Goal: Task Accomplishment & Management: Manage account settings

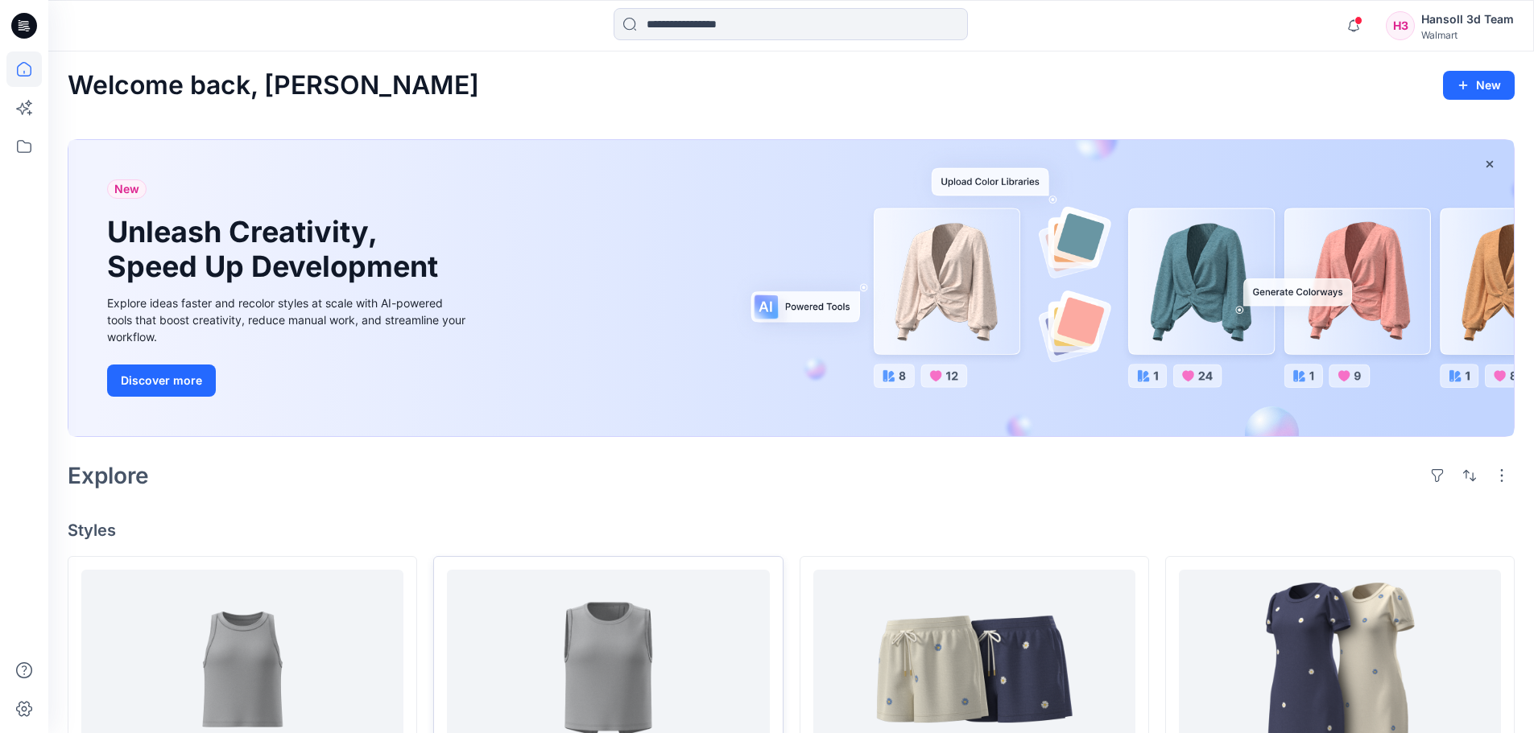
scroll to position [161, 0]
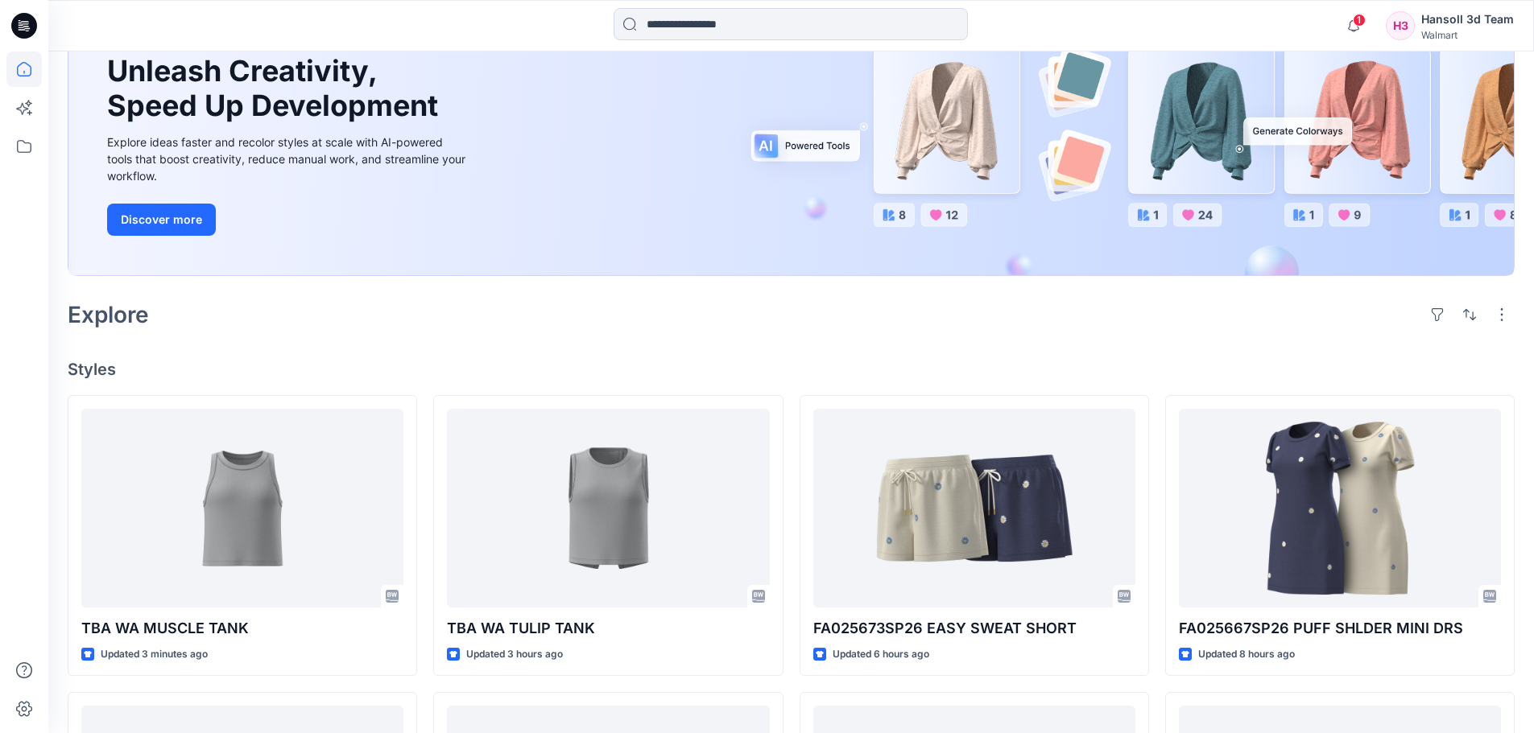
click at [382, 330] on div "Explore" at bounding box center [791, 314] width 1447 height 39
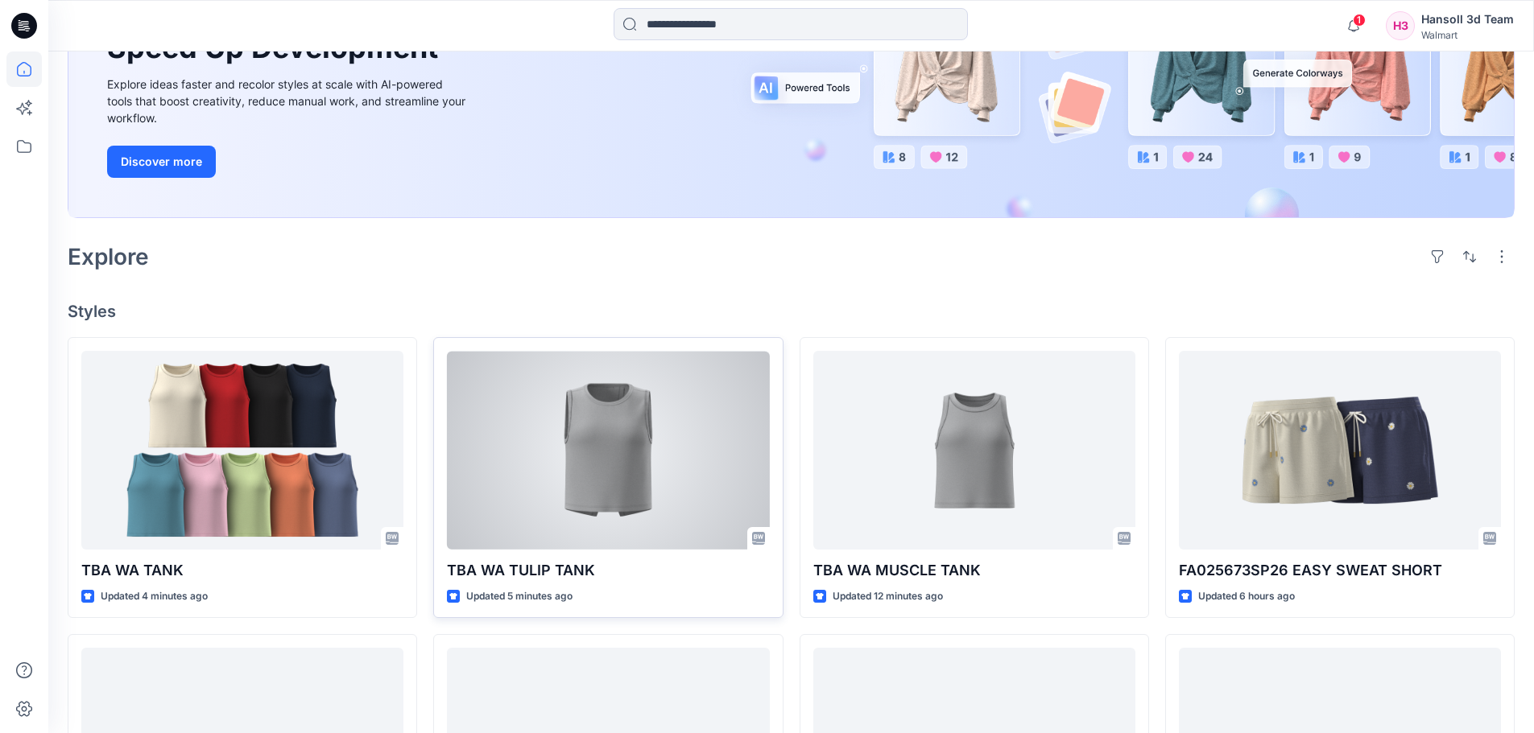
scroll to position [242, 0]
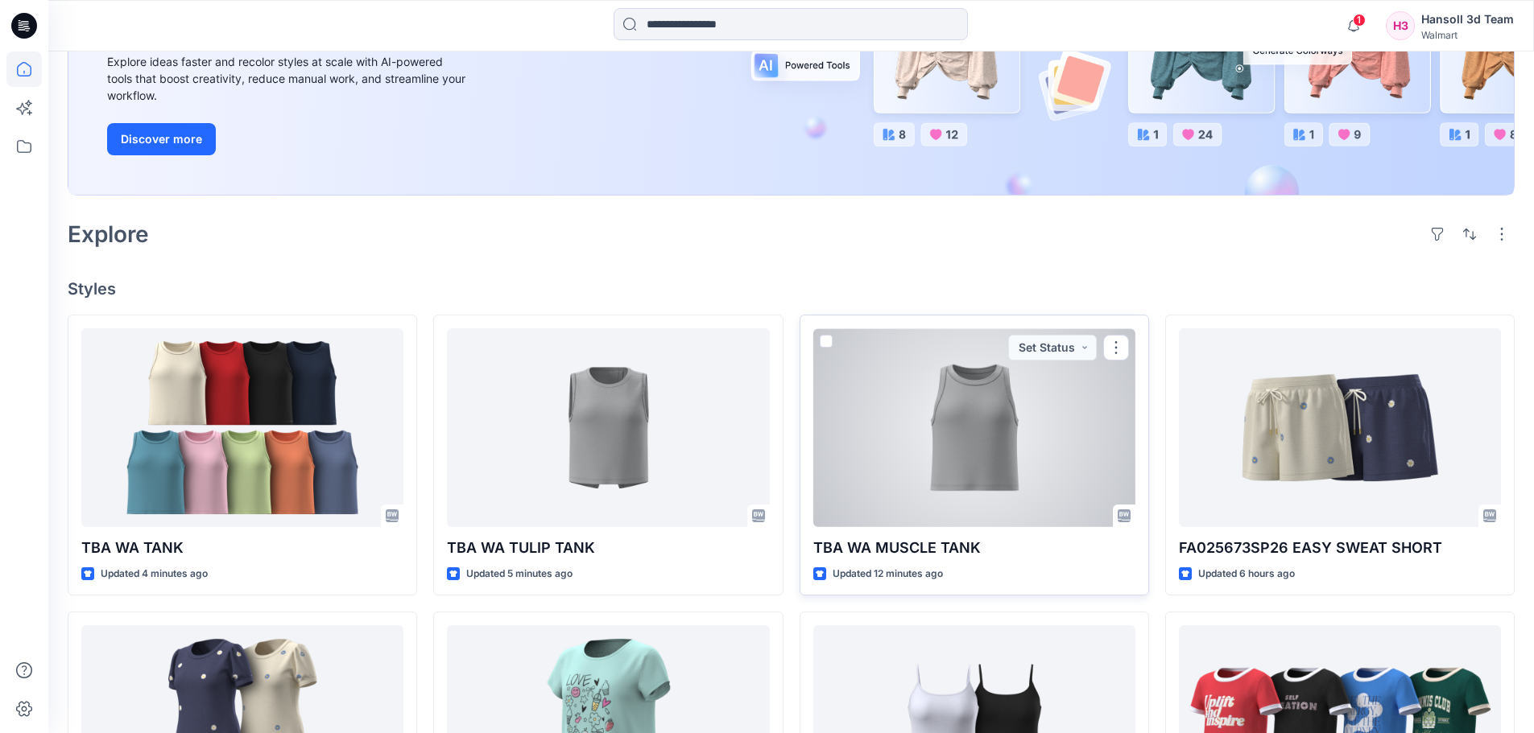
click at [1002, 428] on div at bounding box center [974, 427] width 322 height 199
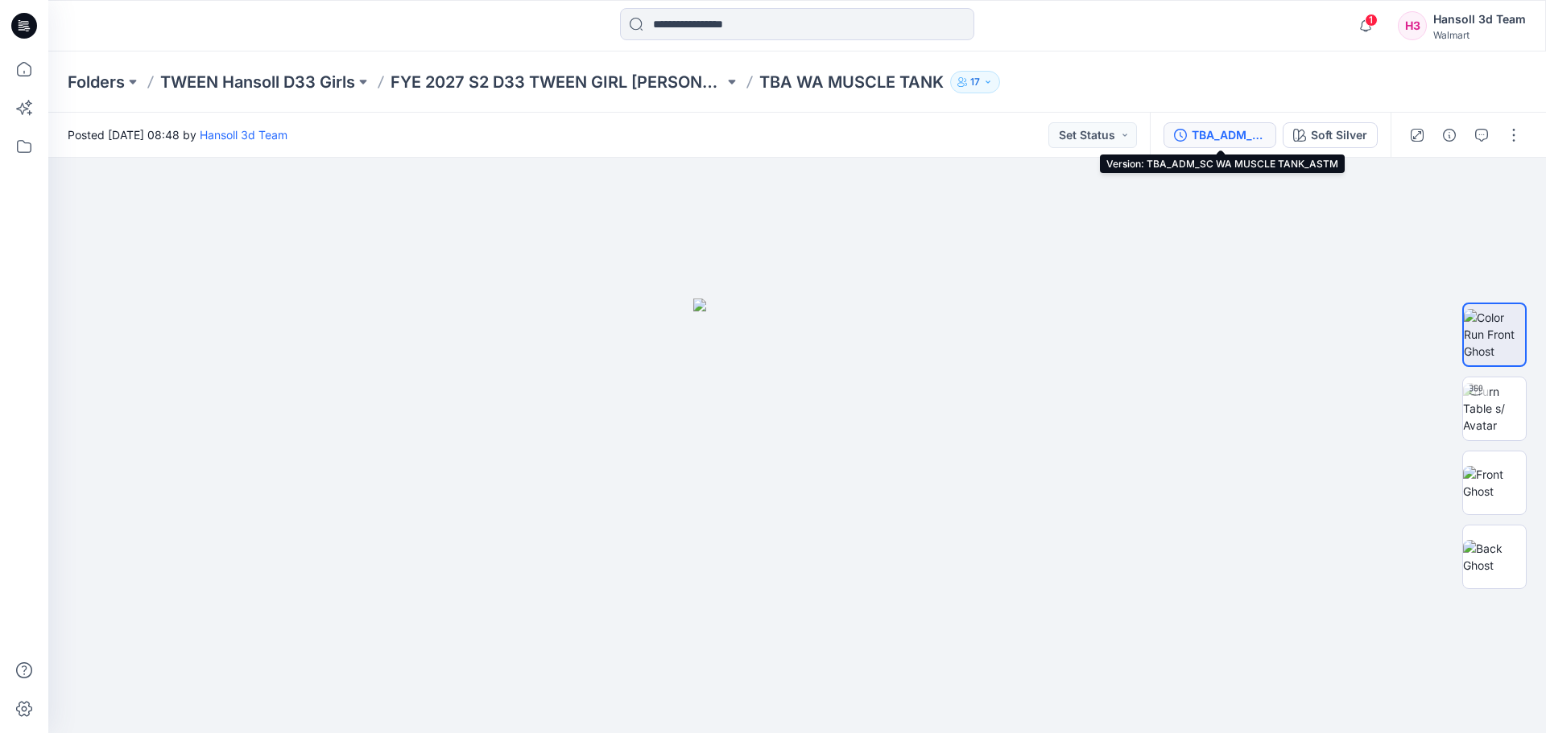
click at [1234, 135] on div "TBA_ADM_SC WA MUSCLE TANK_ASTM" at bounding box center [1229, 135] width 74 height 18
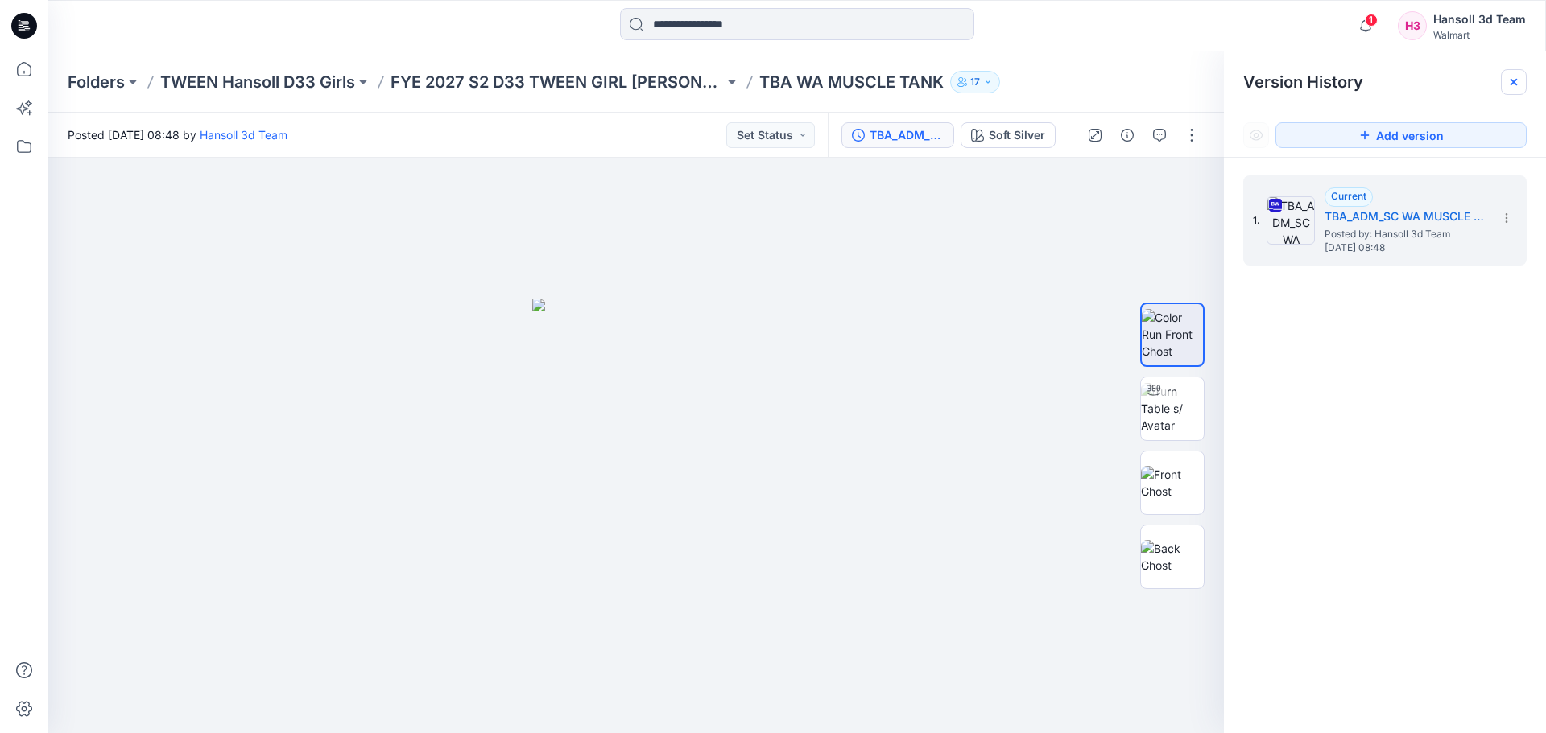
click at [1514, 79] on icon at bounding box center [1513, 82] width 13 height 13
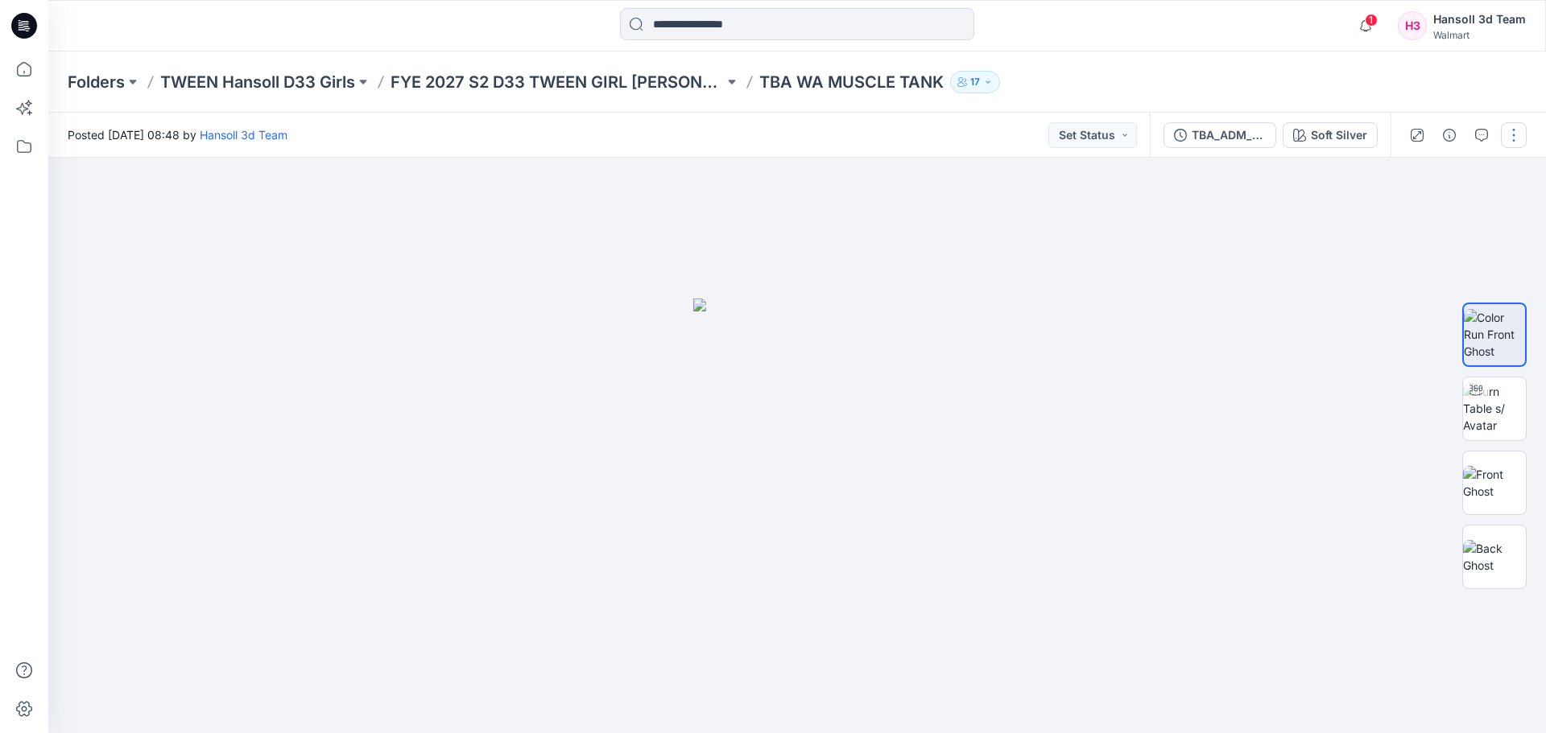
click at [1510, 134] on button "button" at bounding box center [1514, 135] width 26 height 26
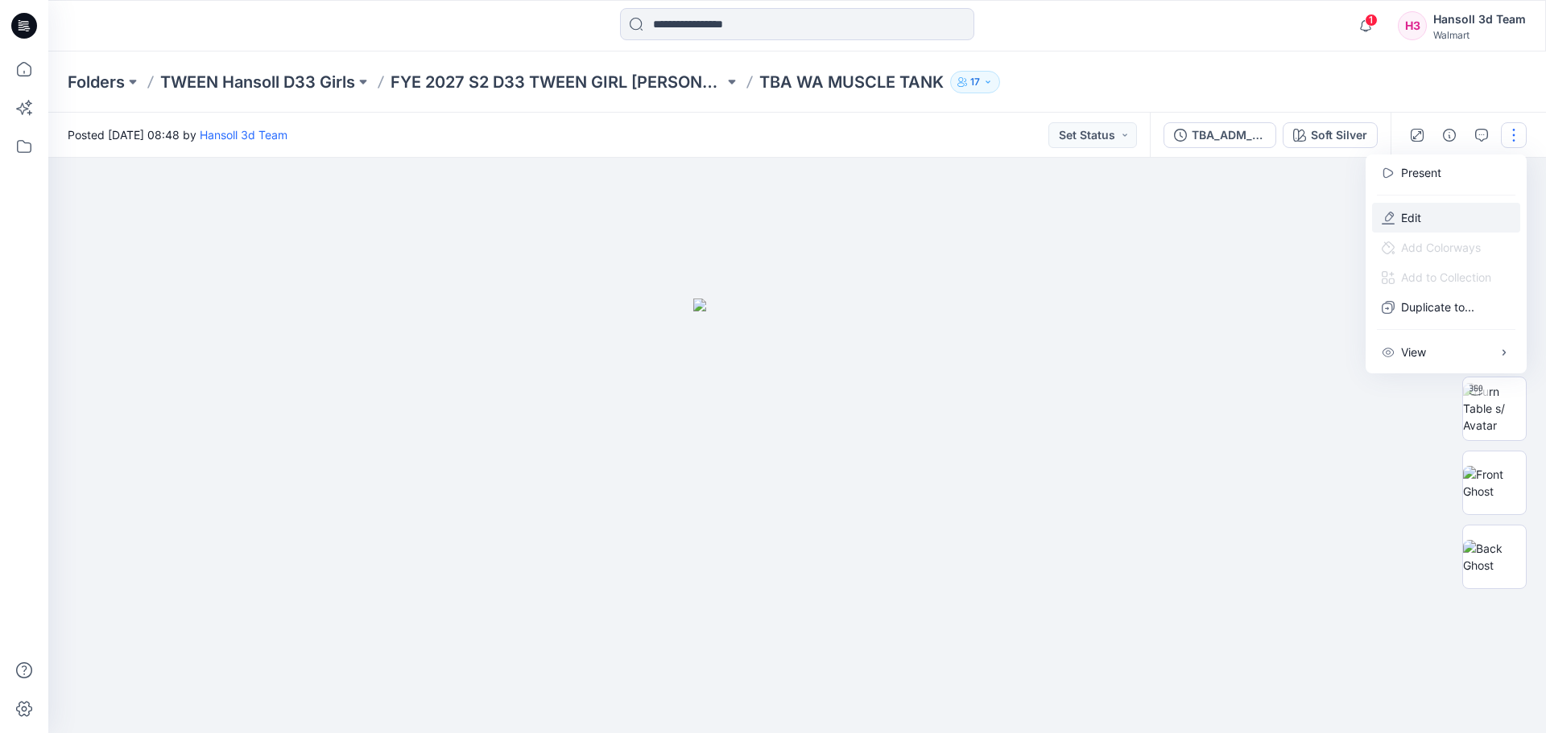
click at [1468, 209] on button "Edit" at bounding box center [1446, 218] width 148 height 30
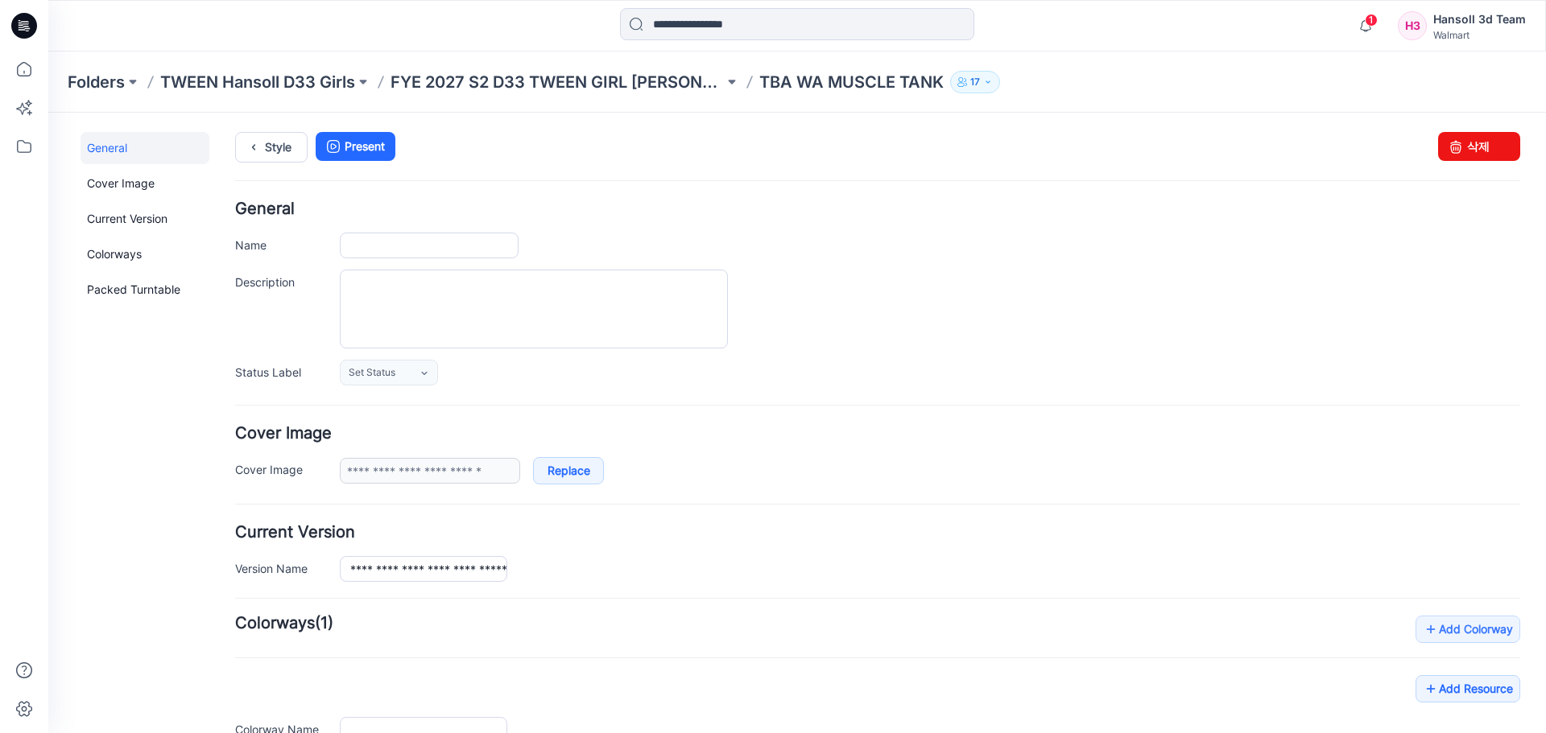
type input "**********"
click at [1459, 159] on link "삭제" at bounding box center [1479, 146] width 82 height 29
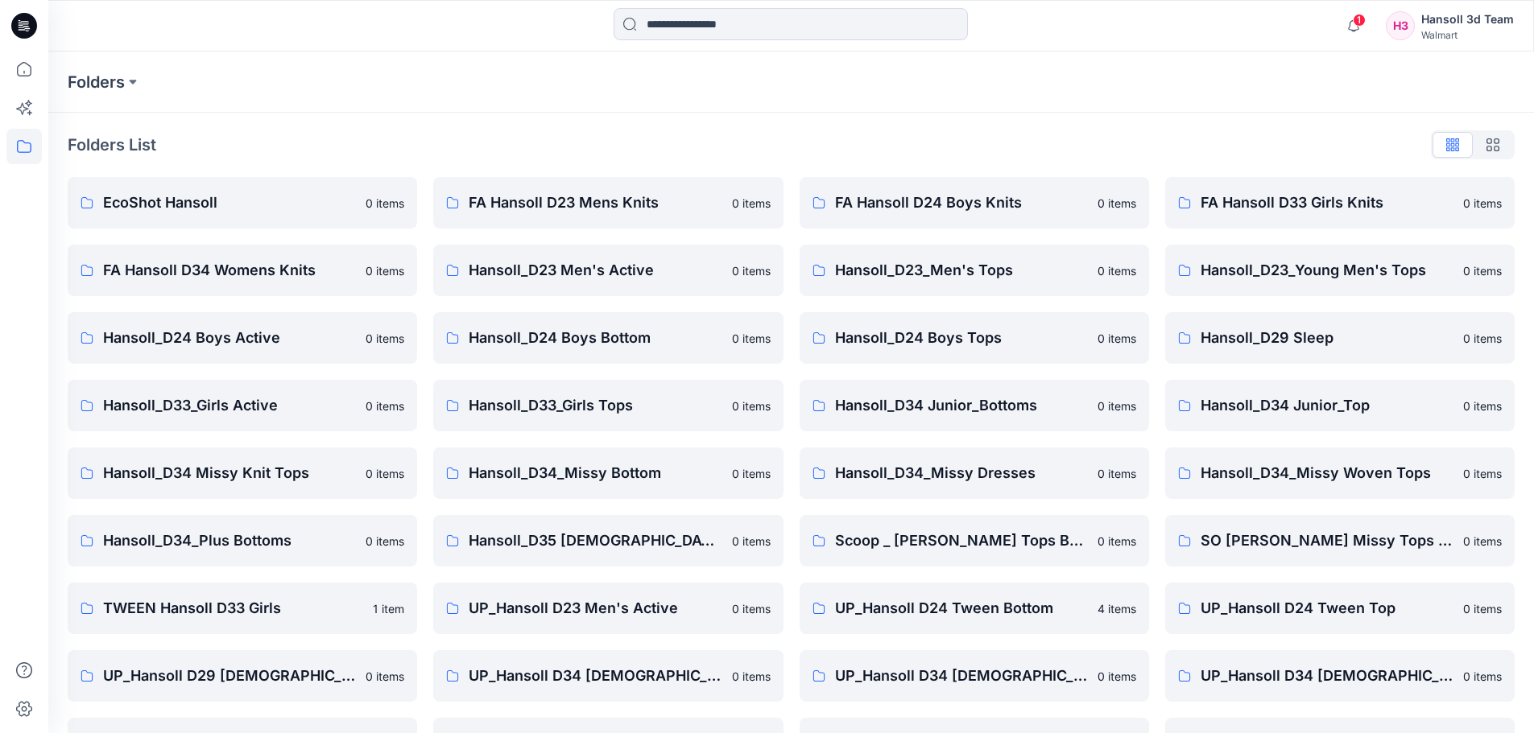
drag, startPoint x: 948, startPoint y: 119, endPoint x: 720, endPoint y: 0, distance: 257.8
click at [946, 121] on div "Folders List EcoShot Hansoll 0 items FA Hansoll D34 Womens Knits 0 items Hansol…" at bounding box center [790, 552] width 1485 height 879
click at [18, 71] on icon at bounding box center [24, 69] width 14 height 14
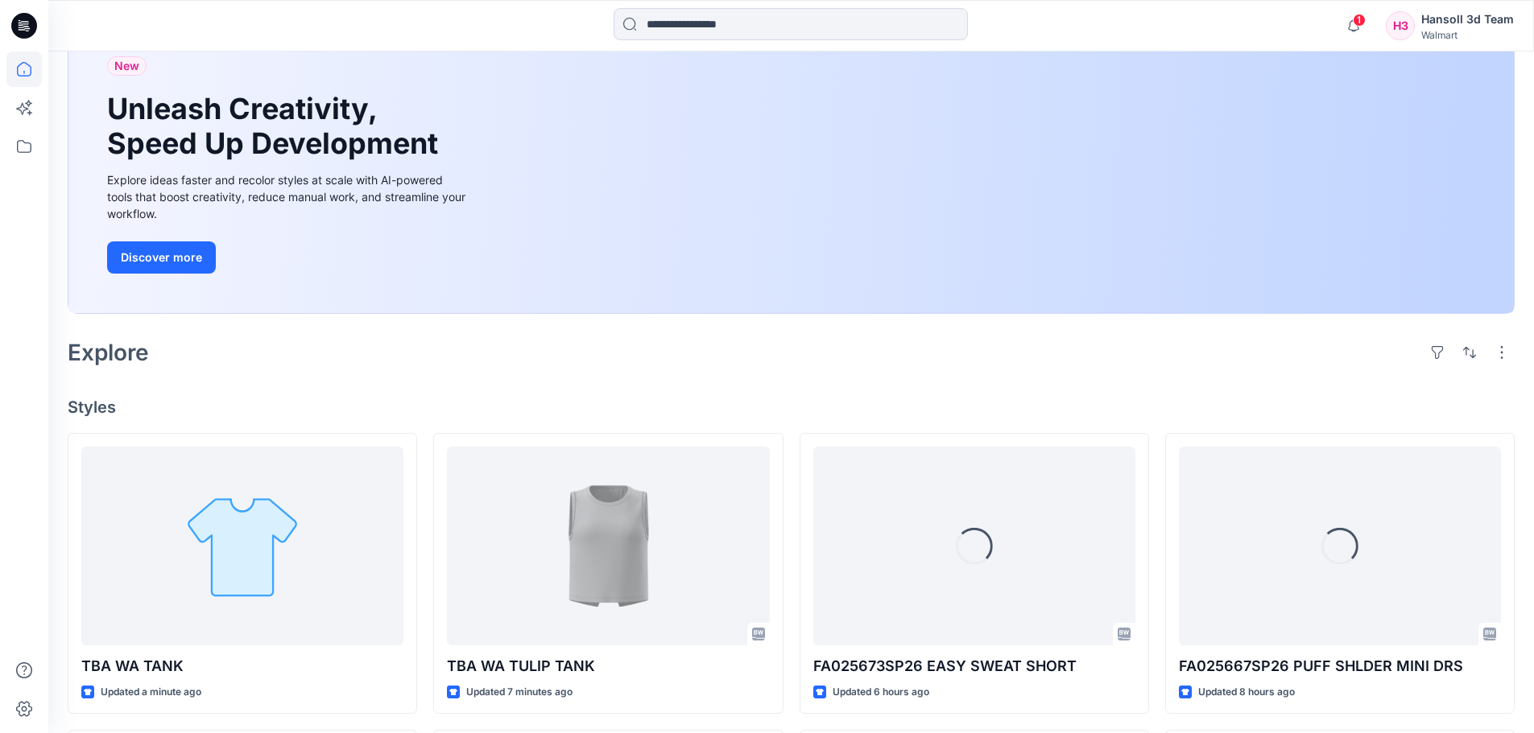
scroll to position [242, 0]
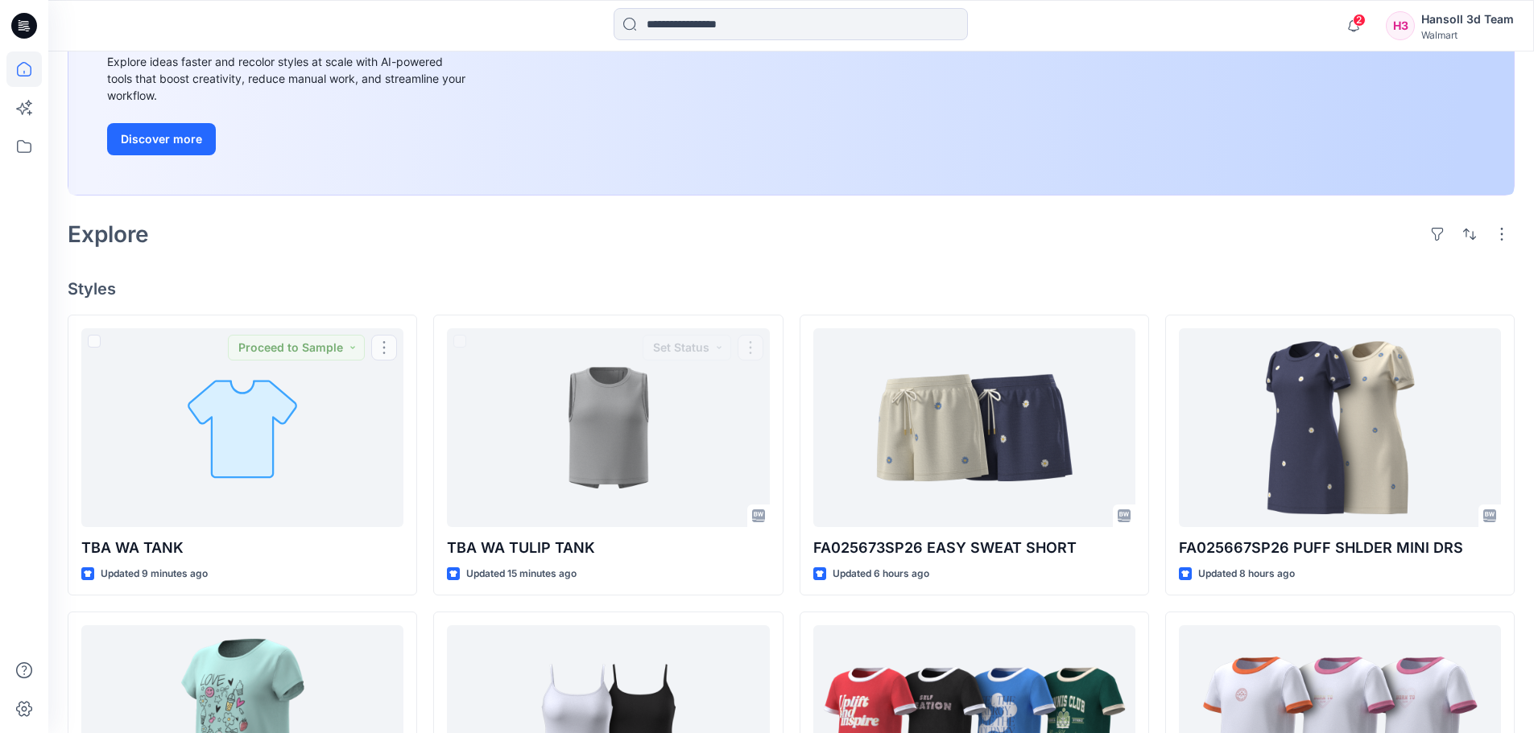
click at [593, 266] on div "Welcome back, Hansoll New New Unleash Creativity, Speed Up Development Explore …" at bounding box center [790, 539] width 1485 height 1458
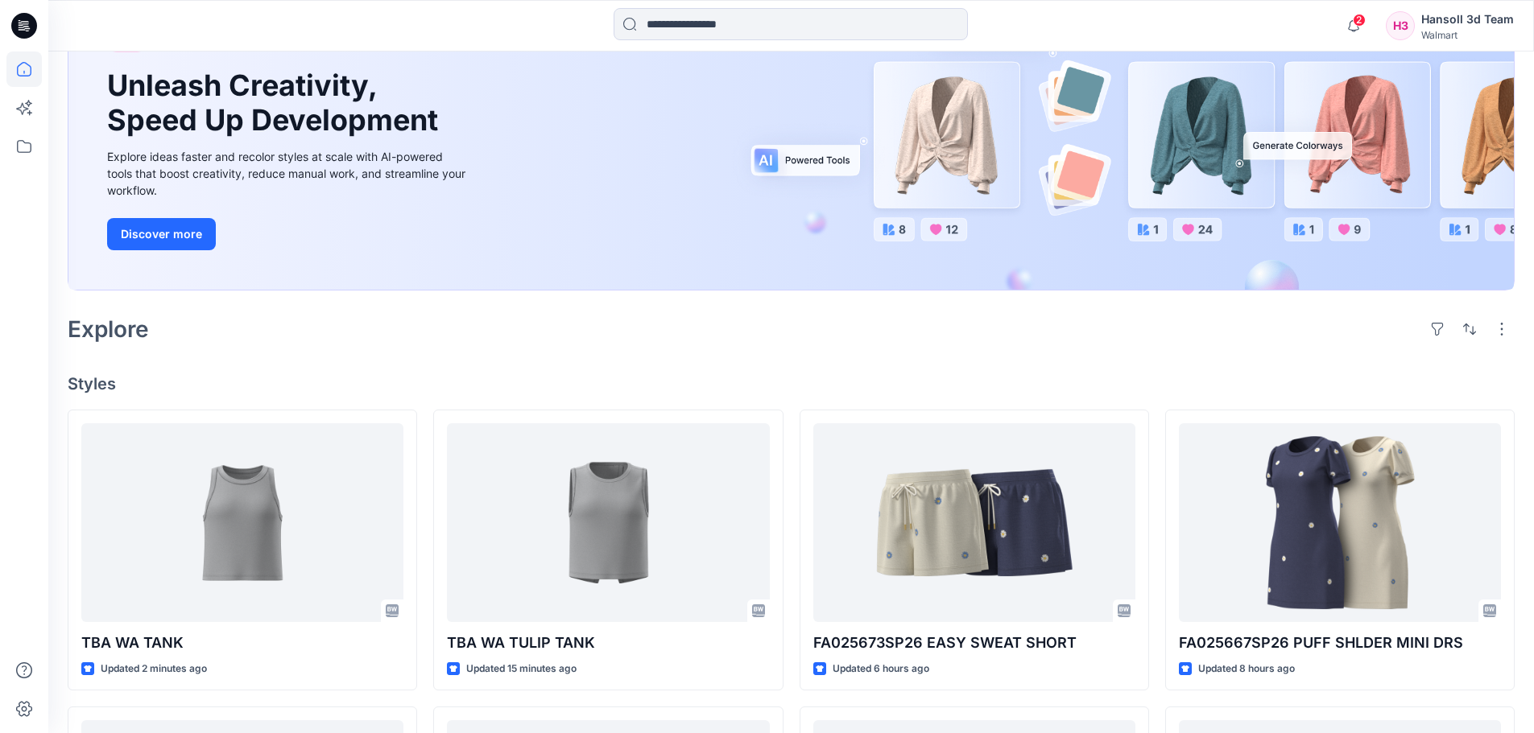
scroll to position [161, 0]
